Goal: Task Accomplishment & Management: Use online tool/utility

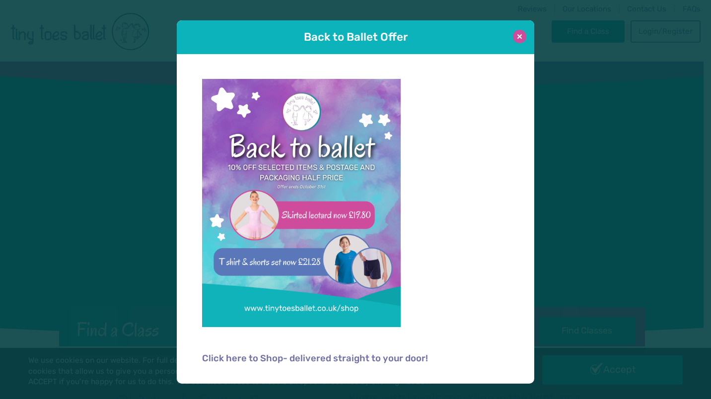
click at [524, 33] on button at bounding box center [519, 36] width 13 height 13
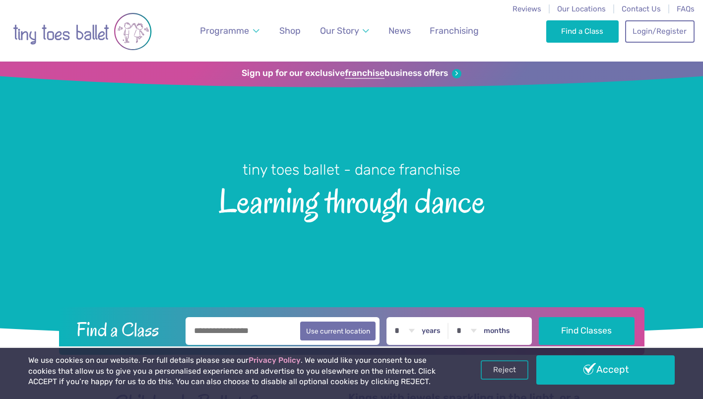
click at [263, 332] on input "text" at bounding box center [283, 331] width 195 height 28
type input "*******"
click at [539, 317] on button "Find Classes" at bounding box center [587, 331] width 96 height 28
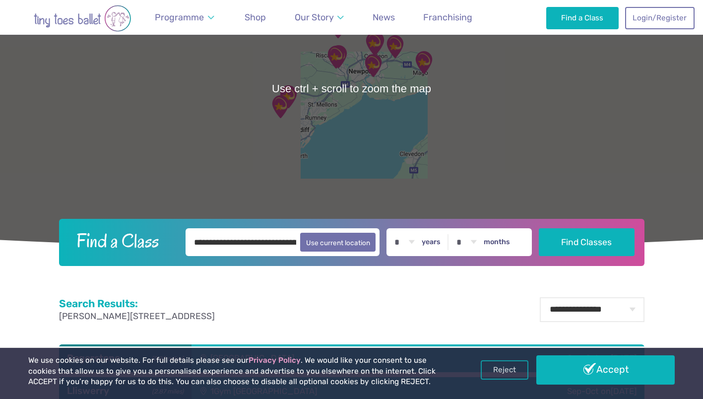
scroll to position [136, 0]
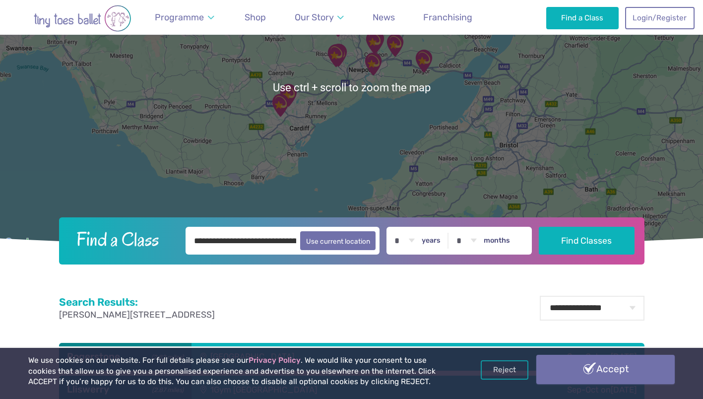
click at [567, 367] on link "Accept" at bounding box center [605, 369] width 138 height 29
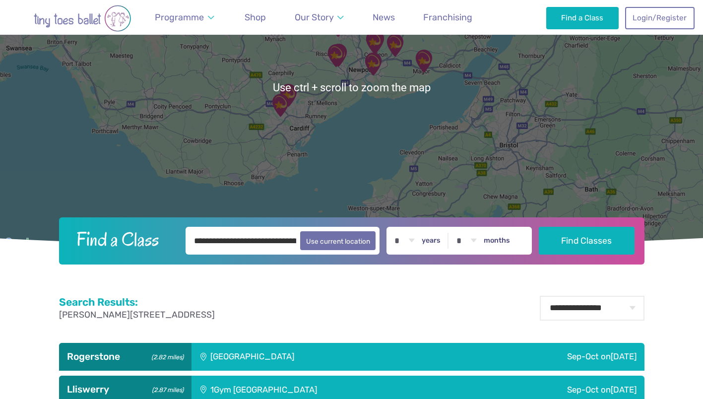
scroll to position [50, 0]
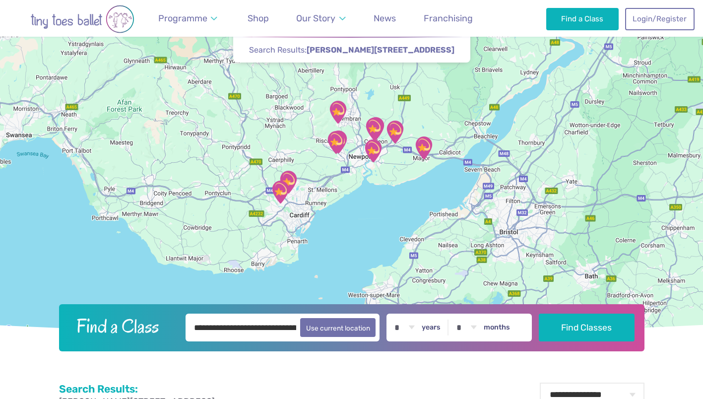
click at [335, 143] on img "Rhiwderin Village Hall" at bounding box center [336, 142] width 33 height 33
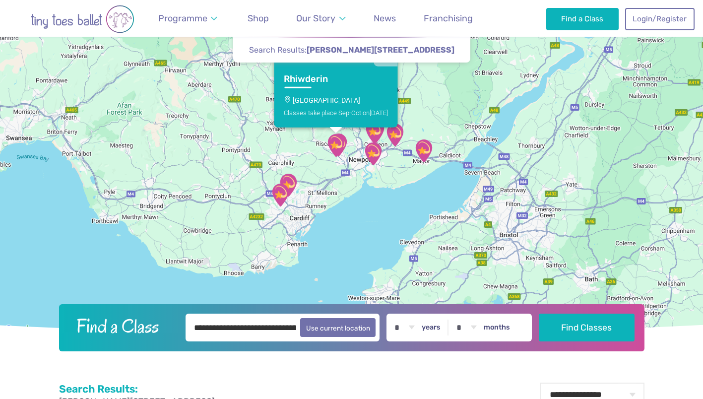
click at [320, 101] on p "[GEOGRAPHIC_DATA]" at bounding box center [336, 100] width 104 height 8
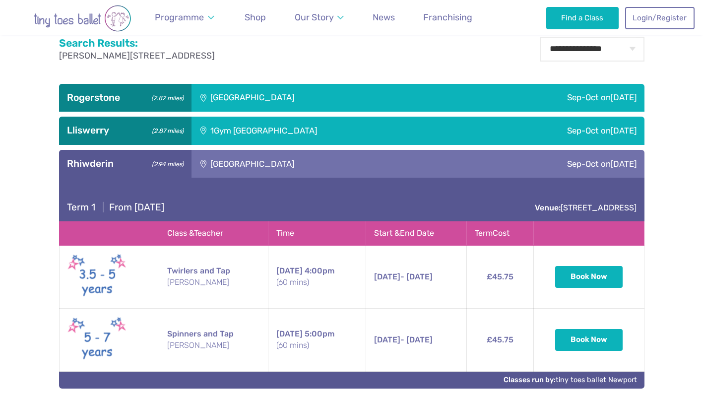
scroll to position [394, 0]
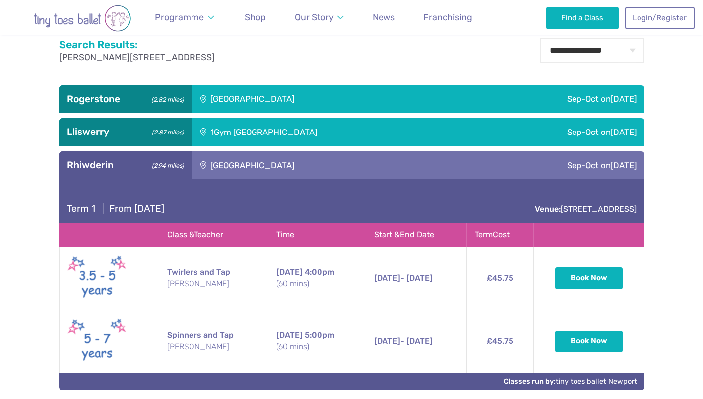
click at [254, 91] on div "[GEOGRAPHIC_DATA]" at bounding box center [320, 99] width 256 height 28
